Goal: Task Accomplishment & Management: Use online tool/utility

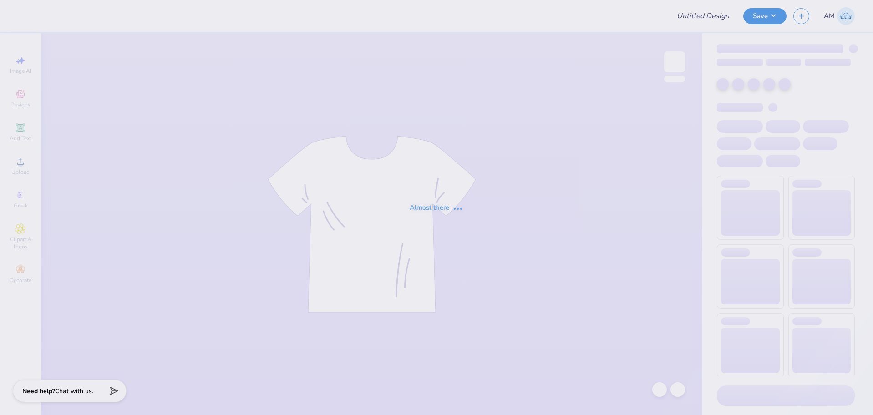
type input "SNU Day At The Hill"
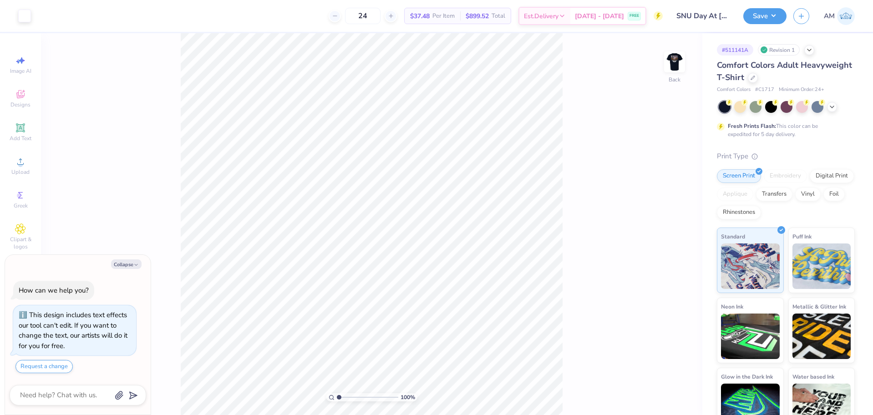
type textarea "x"
type input "2.22643191709162"
click at [668, 66] on img at bounding box center [675, 62] width 36 height 36
type textarea "x"
type input "2.22643191709162"
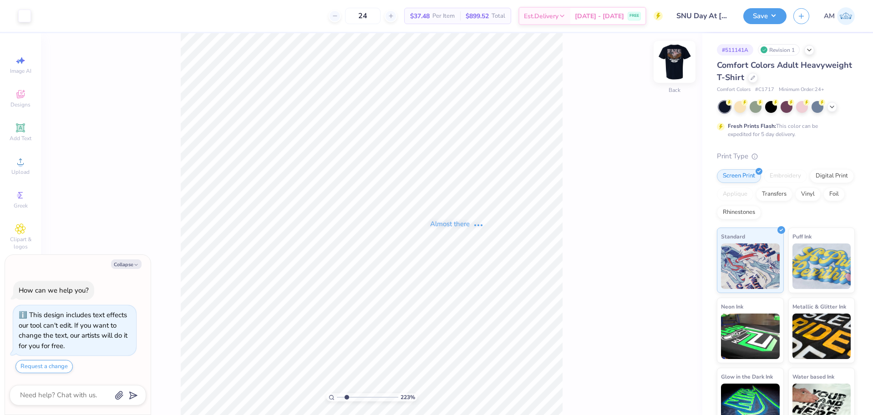
type textarea "x"
type input "2.22643191709162"
type textarea "x"
type input "2.22643191709162"
type textarea "x"
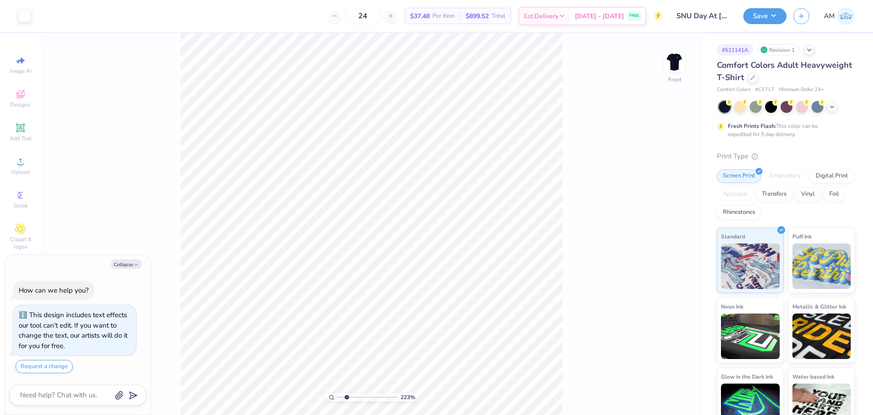
type input "2.22643191709162"
type textarea "x"
type input "2.22643191709162"
type textarea "x"
type input "2.22643191709162"
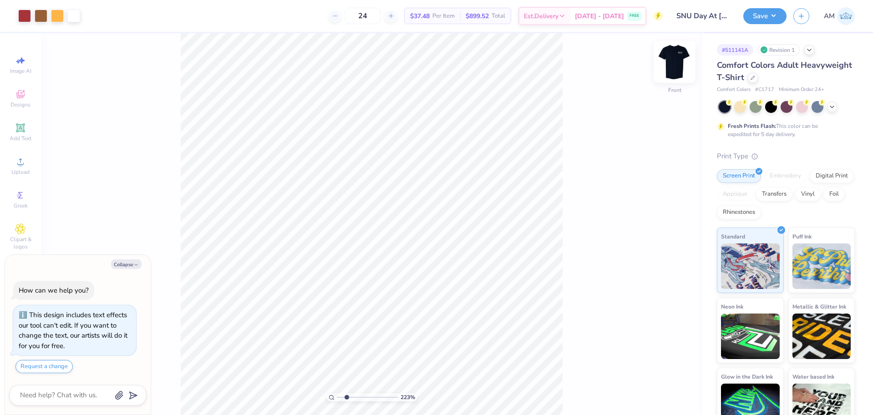
click at [678, 55] on img at bounding box center [675, 62] width 36 height 36
type textarea "x"
type input "2.22643191709162"
type textarea "x"
type input "2.22643191709162"
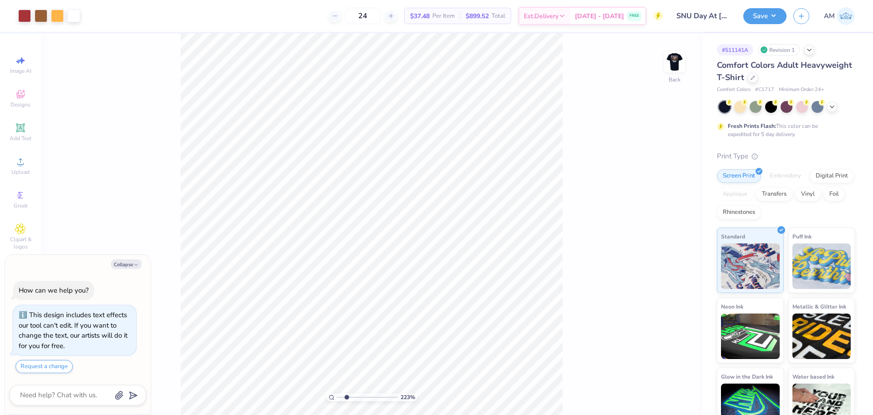
type textarea "x"
type input "2.22643191709162"
type textarea "x"
type input "1.35006143669128"
click at [19, 173] on span "Upload" at bounding box center [20, 171] width 18 height 7
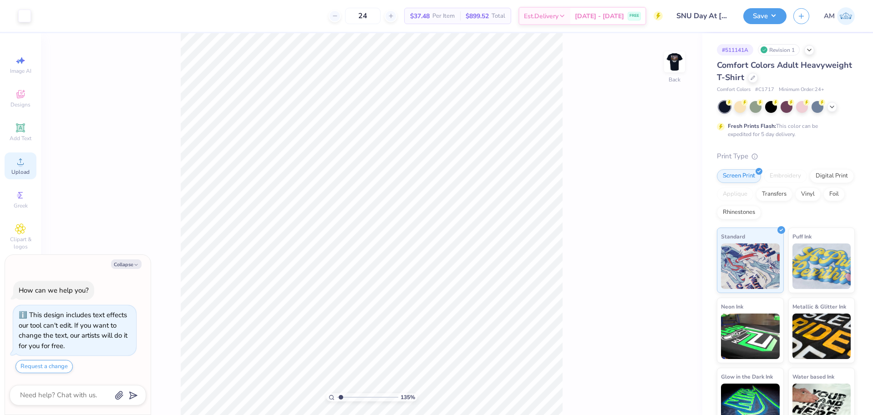
type textarea "x"
type input "1.35006143669128"
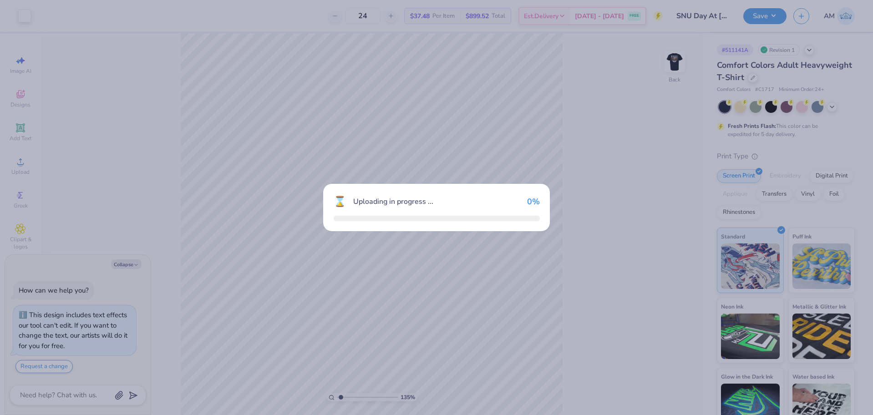
type textarea "x"
type input "1.35006143669128"
type textarea "x"
type input "1.35006143669128"
type textarea "x"
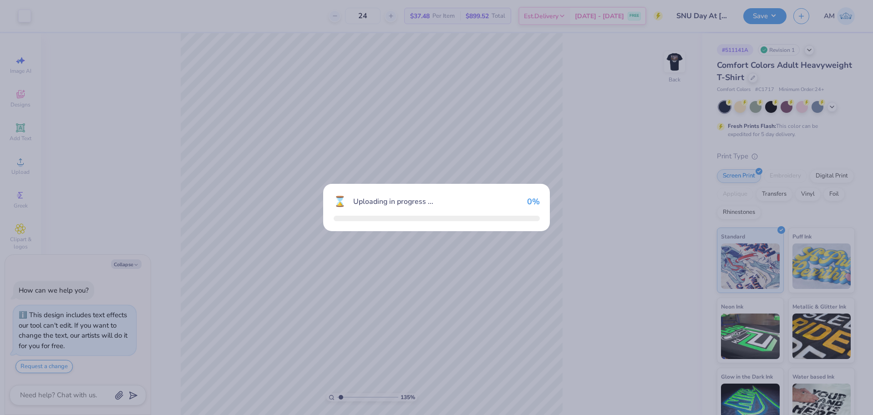
type input "1.35006143669128"
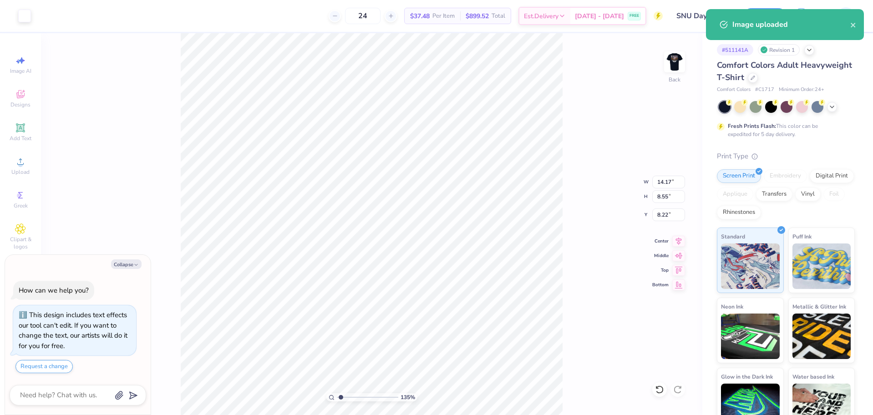
type textarea "x"
type input "1.35006143669128"
type input "3.50"
type input "1.29"
type input "3.00"
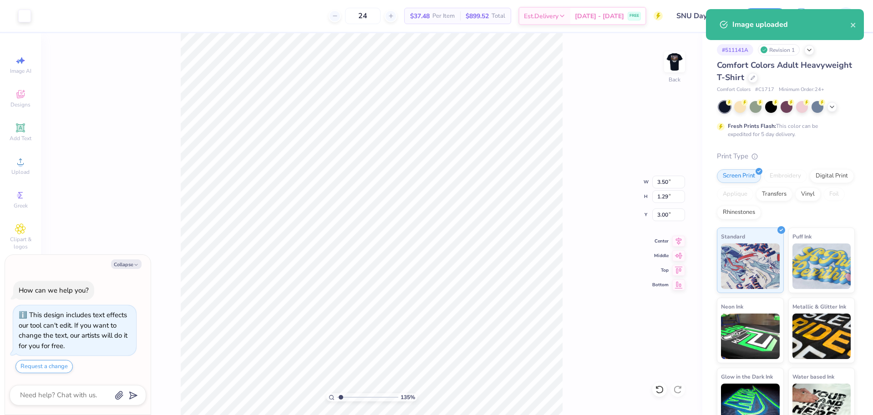
type textarea "x"
type input "1.35006143669128"
type textarea "x"
type input "1.35006143669128"
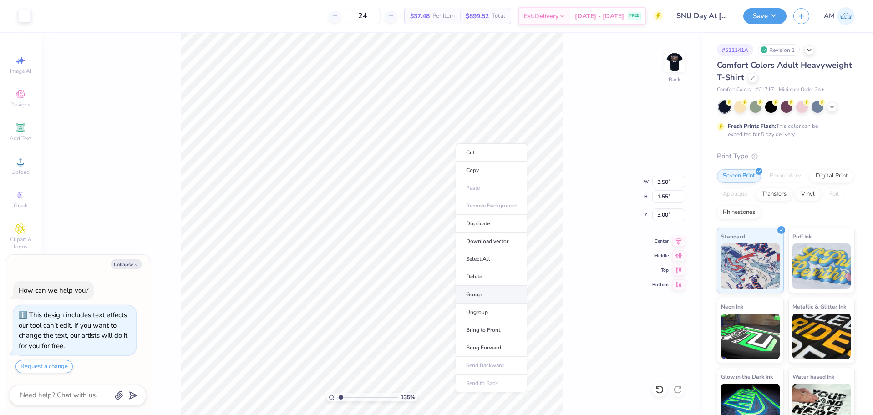
click at [479, 290] on li "Group" at bounding box center [491, 295] width 71 height 18
type textarea "x"
type input "1.35006143669128"
type textarea "x"
type input "1.35006143669128"
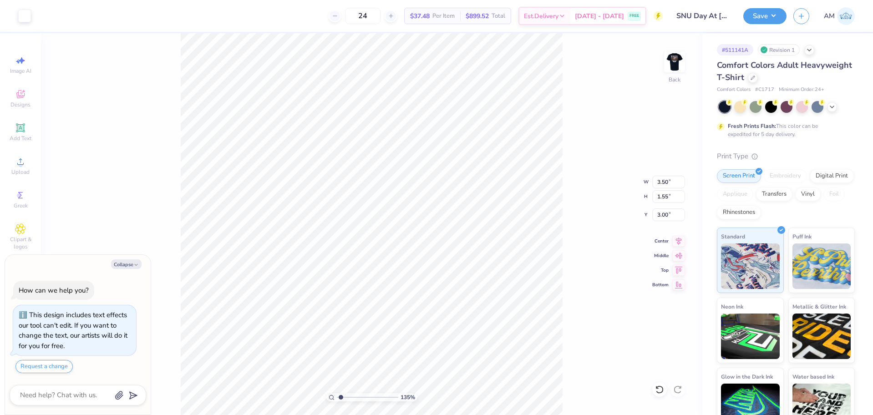
type input "14.17"
type input "8.55"
type input "8.22"
click at [661, 196] on input "8.55" at bounding box center [668, 196] width 33 height 13
type input "3.5"
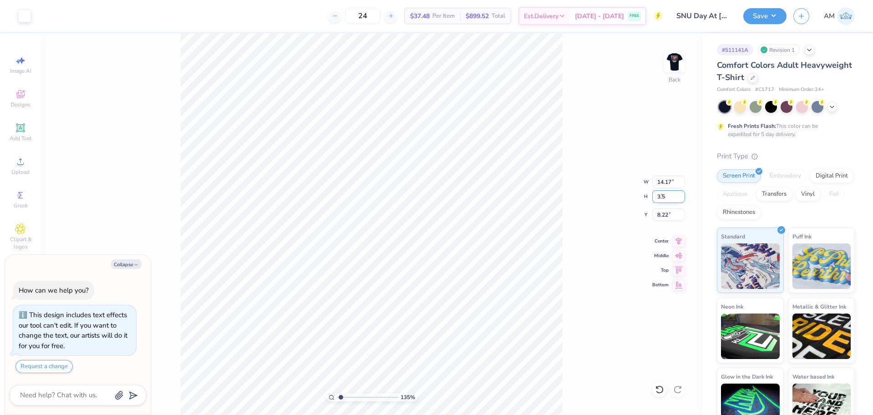
type textarea "x"
type input "1.35006143669128"
type input "5.80"
type input "3.50"
type input "10.75"
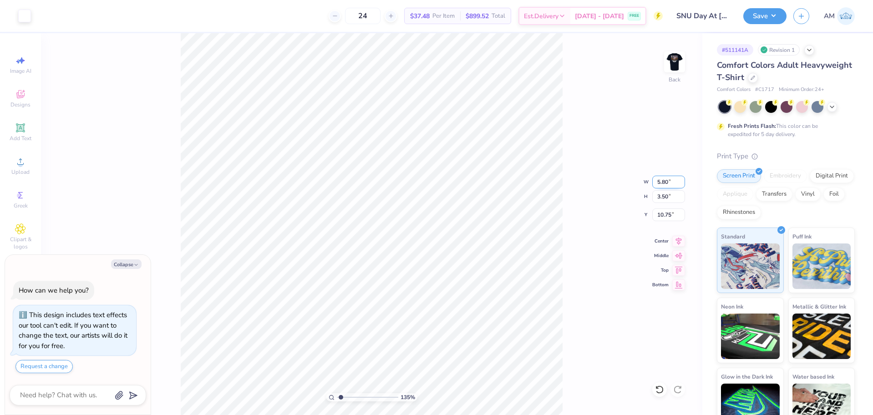
click at [659, 184] on input "5.80" at bounding box center [668, 182] width 33 height 13
type input "3.5"
type textarea "x"
type input "1.35006143669128"
type input "3.50"
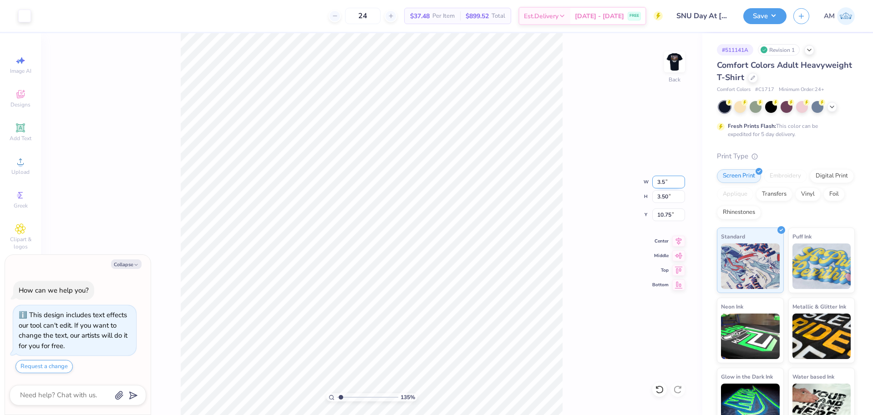
type input "2.11"
type input "11.44"
type textarea "x"
type input "1.35006143669128"
type textarea "x"
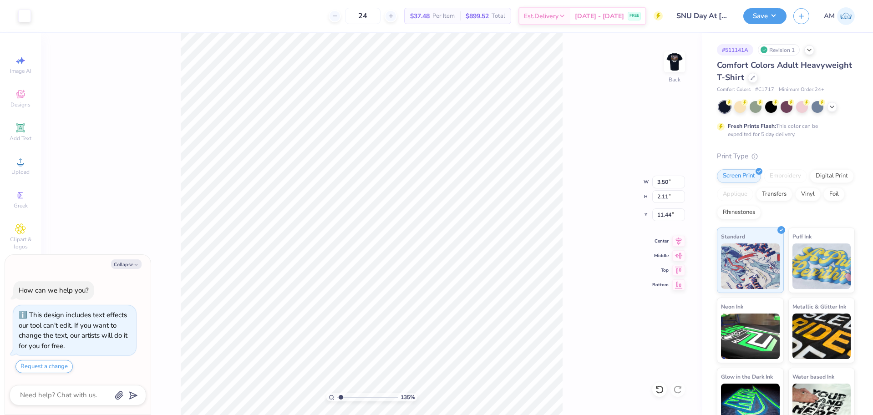
type input "1.35006143669128"
type input "7.50"
type textarea "x"
type input "1.35006143669128"
type textarea "x"
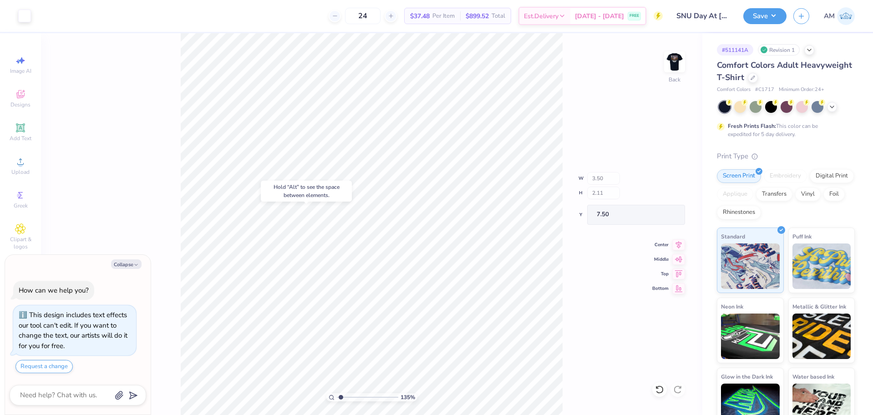
type input "1.35006143669128"
type textarea "x"
type input "1.35006143669128"
type textarea "x"
type input "1.35006143669128"
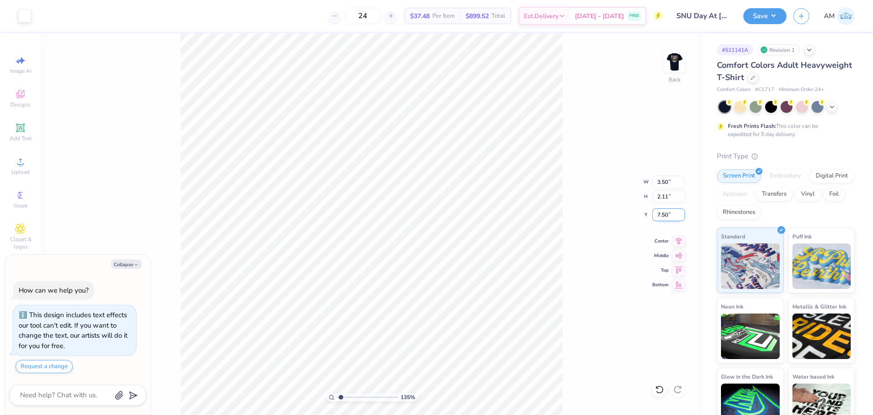
click at [667, 213] on input "7.50" at bounding box center [668, 215] width 33 height 13
type input "3"
type textarea "x"
type input "1.35006143669128"
type input "3.00"
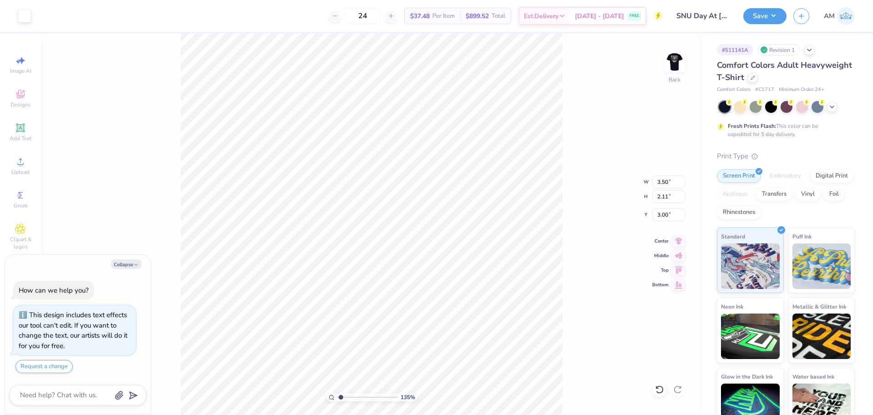
click at [564, 171] on div "135 % Back W 3.50 3.50 " H 2.11 2.11 " Y 3.00 3.00 " Center Middle Top Bottom" at bounding box center [372, 224] width 662 height 382
type textarea "x"
type input "1.35006143669128"
type textarea "x"
type input "1.64913377760655"
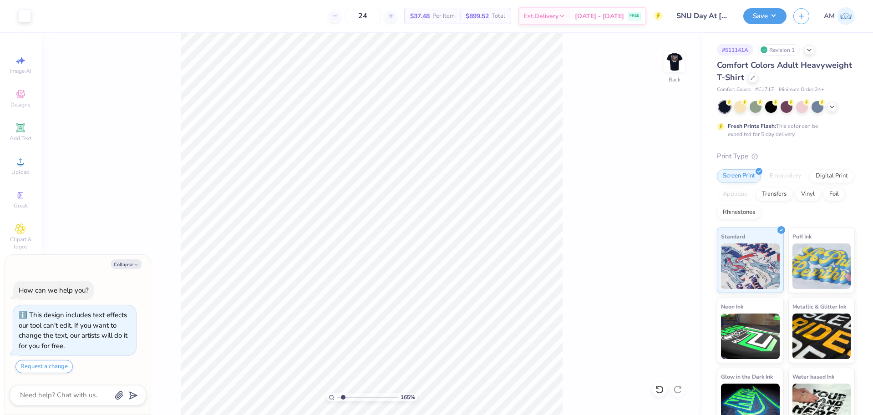
type textarea "x"
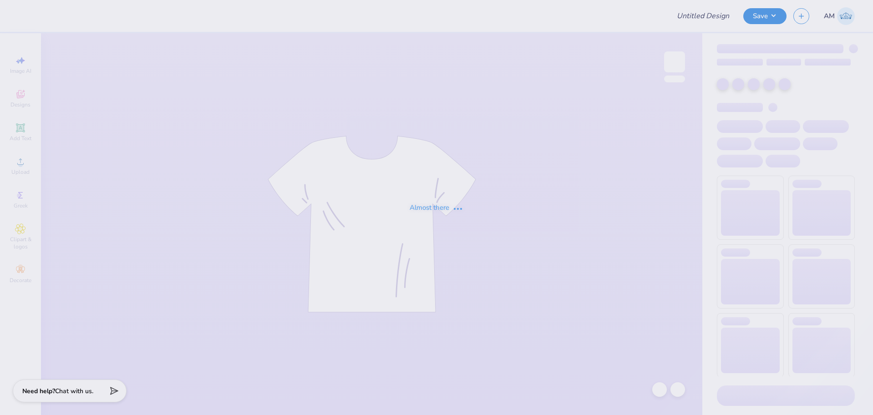
type input "The [GEOGRAPHIC_DATA][US_STATE] : [PERSON_NAME]"
